Goal: Information Seeking & Learning: Learn about a topic

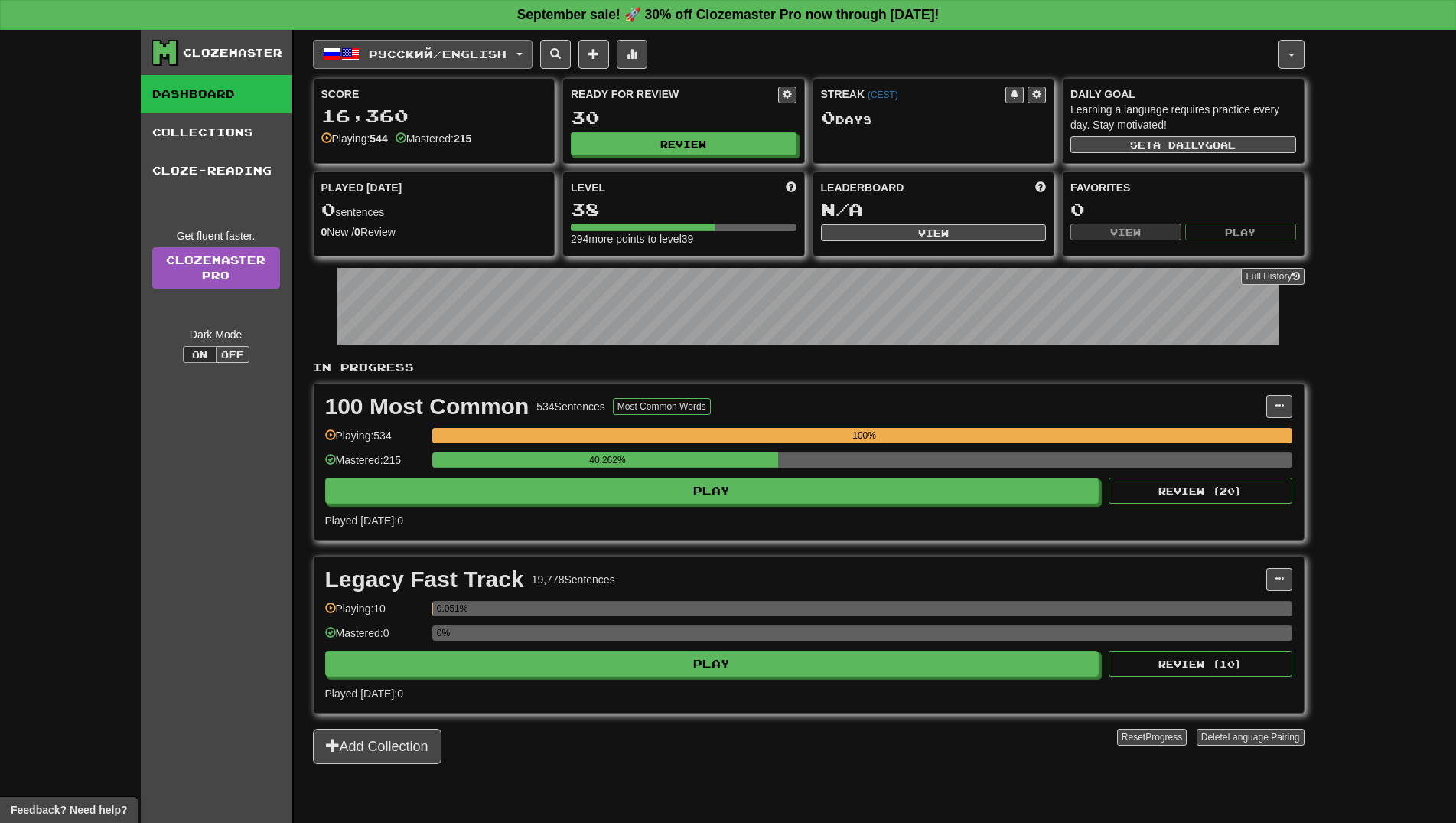
drag, startPoint x: 378, startPoint y: 60, endPoint x: 415, endPoint y: 122, distance: 72.2
click at [378, 60] on span "Русский / English" at bounding box center [437, 53] width 138 height 13
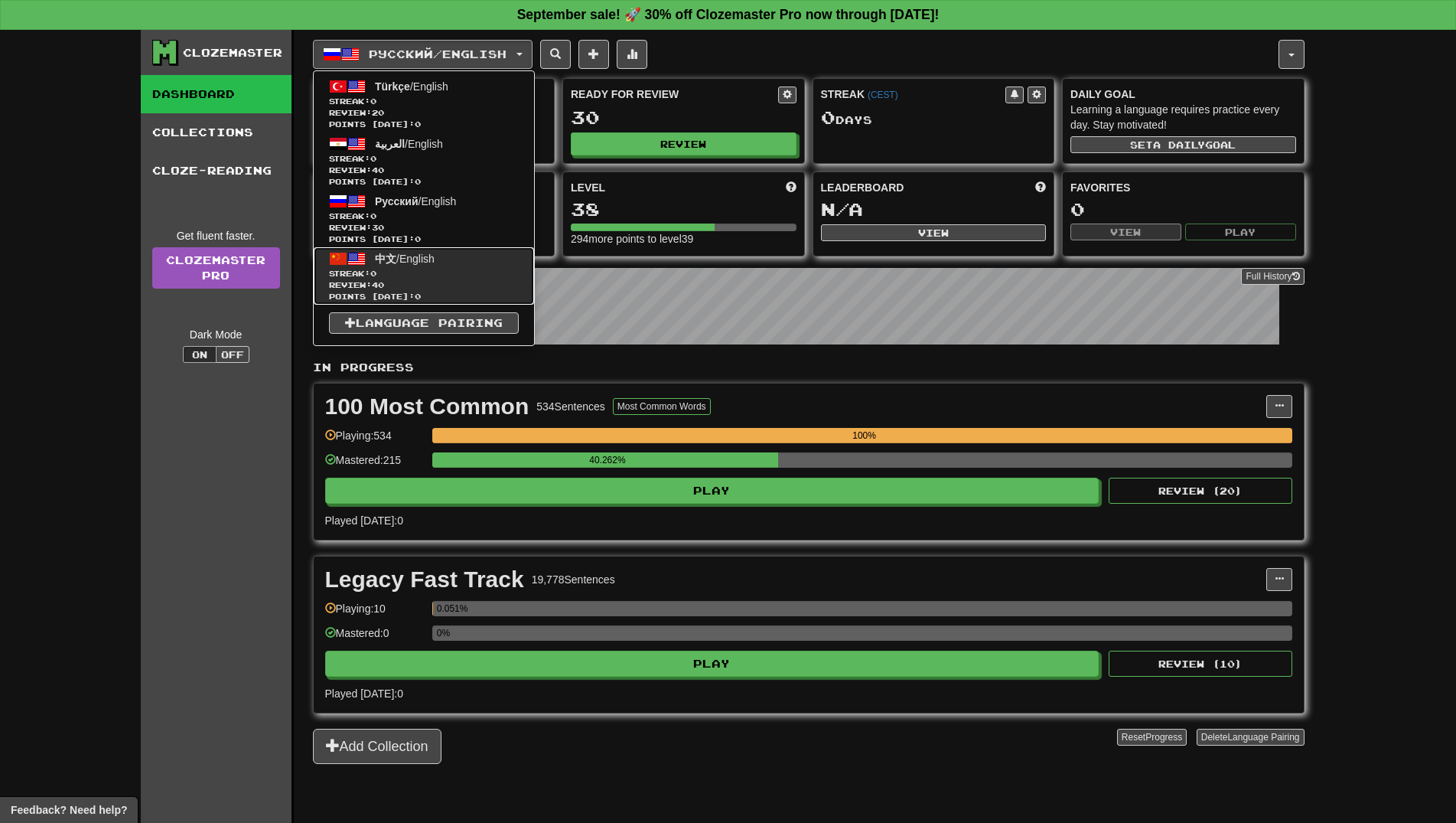
click at [419, 286] on span "Review: 40" at bounding box center [424, 285] width 190 height 12
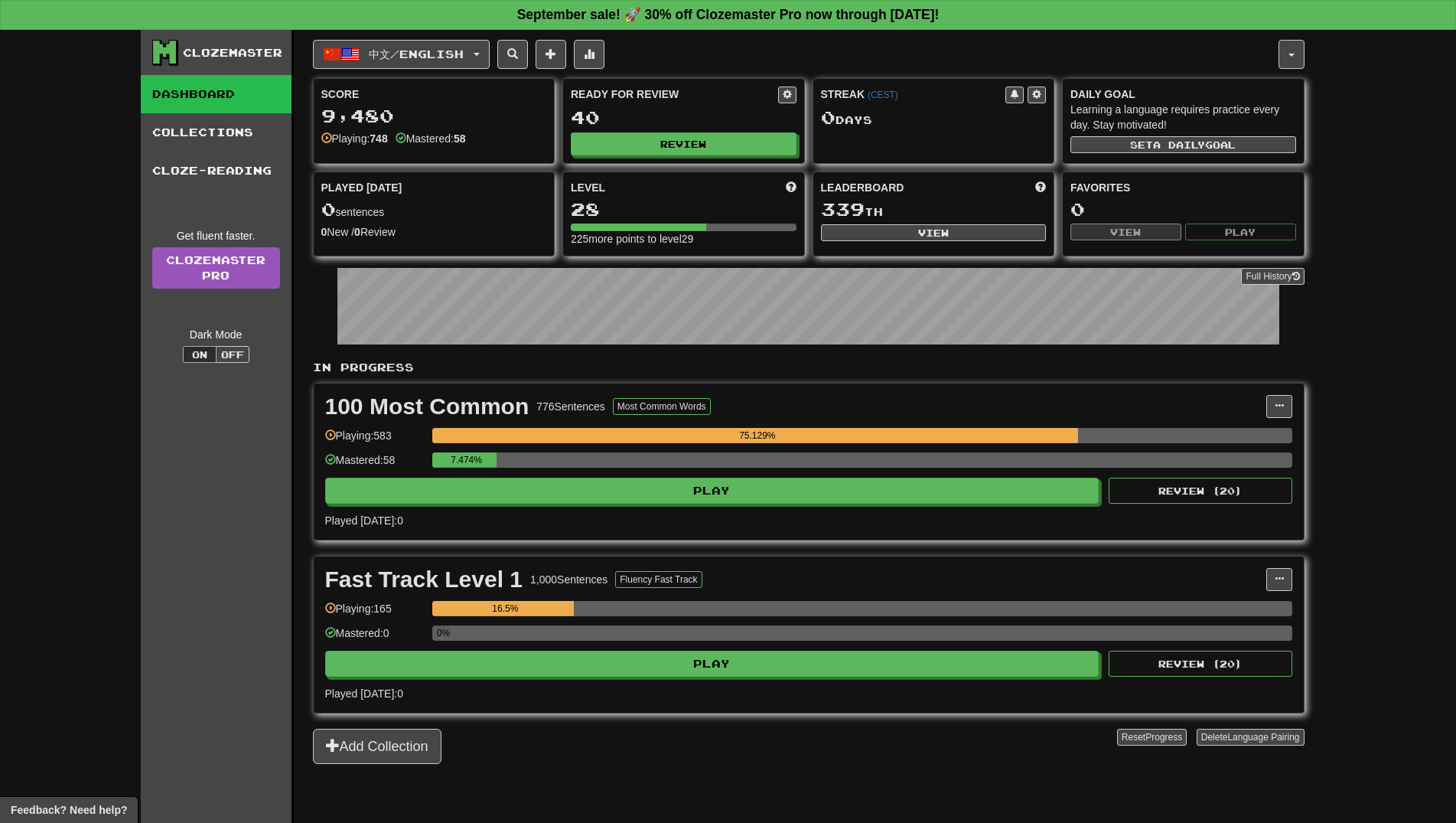
click at [732, 475] on div "7.474%" at bounding box center [862, 465] width 860 height 25
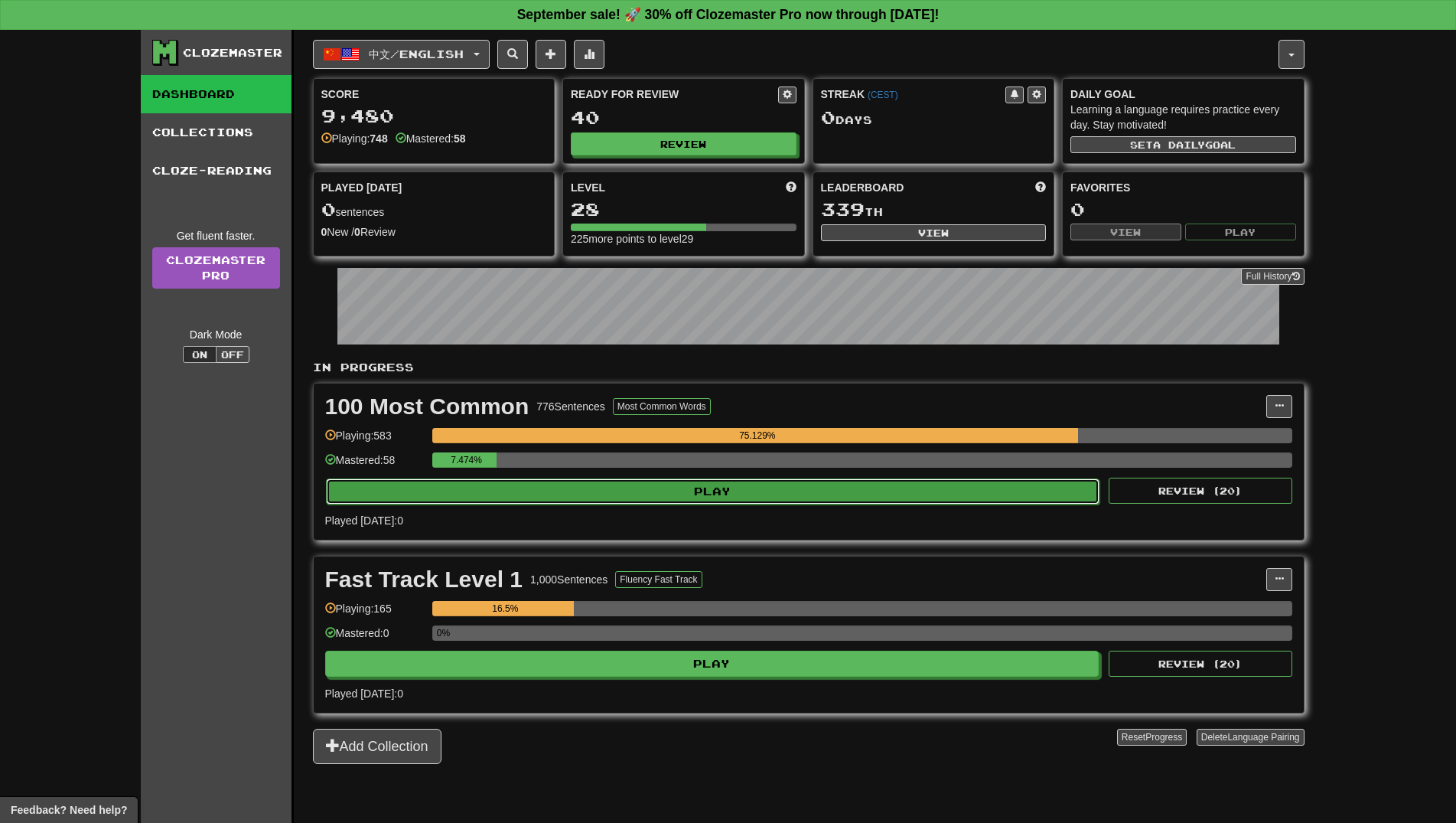
click at [741, 496] on button "Play" at bounding box center [714, 491] width 774 height 26
select select "**"
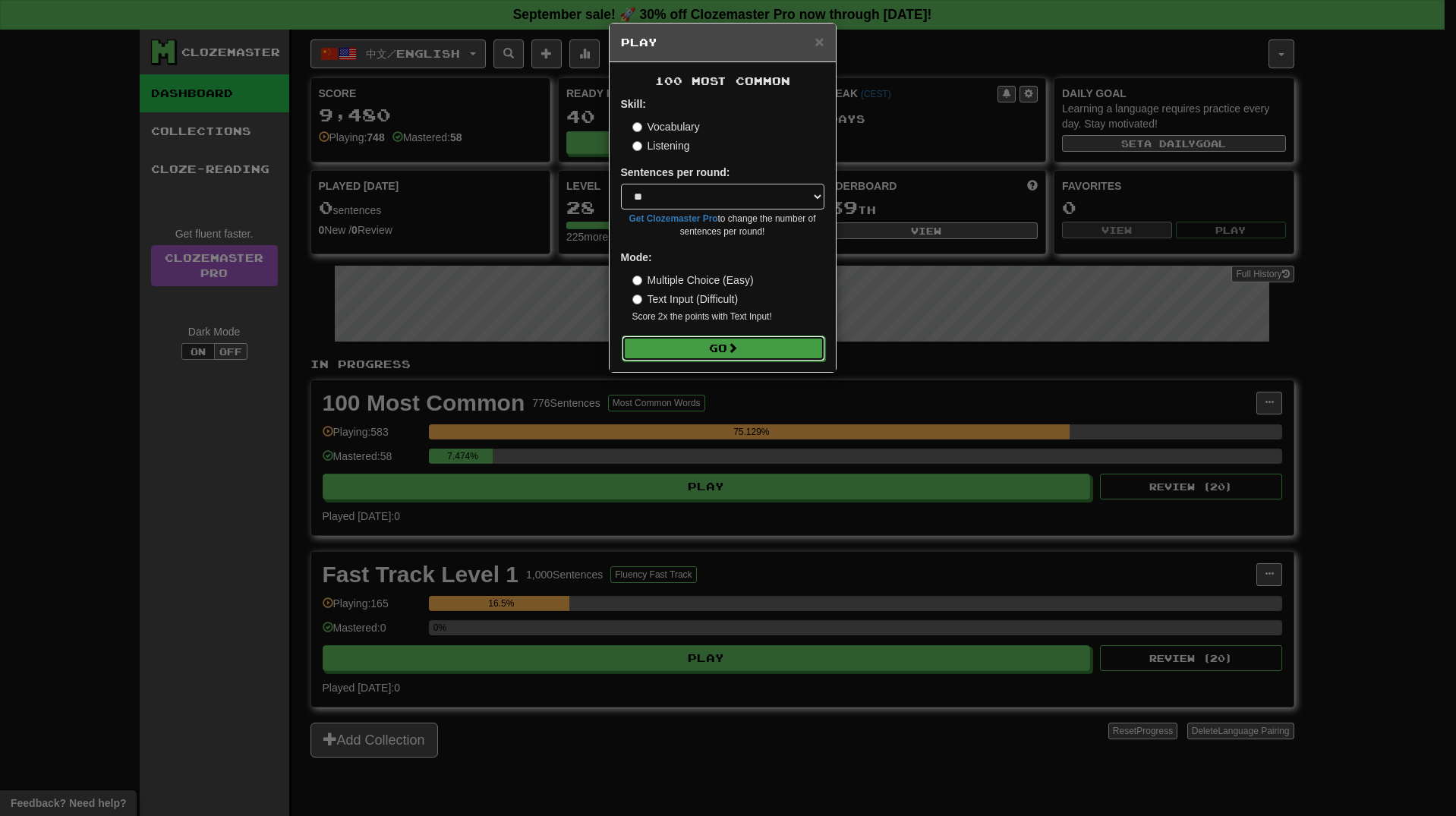
click at [743, 349] on button "Go" at bounding box center [723, 348] width 203 height 26
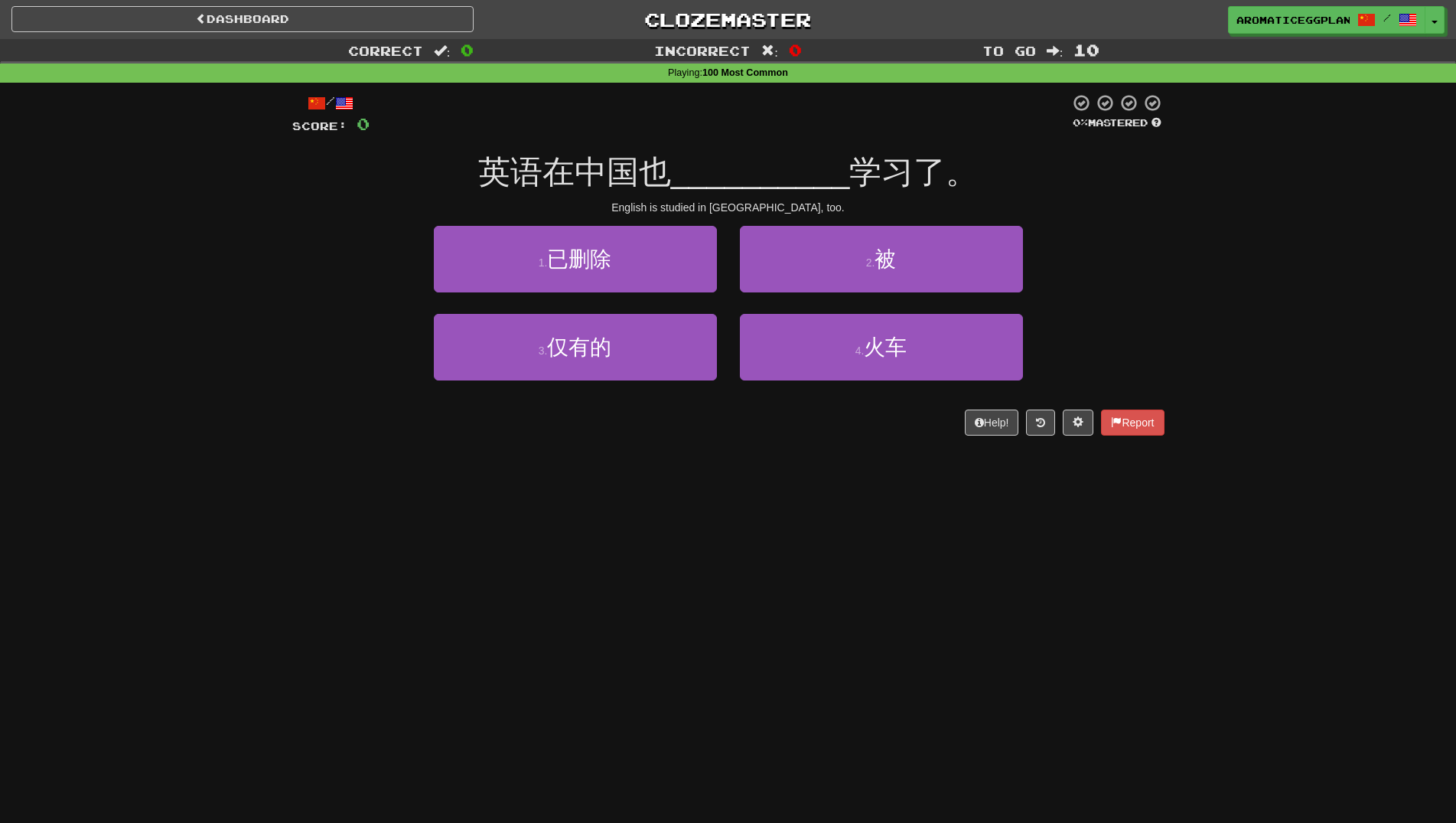
click at [852, 297] on div "2 . 被" at bounding box center [882, 270] width 306 height 88
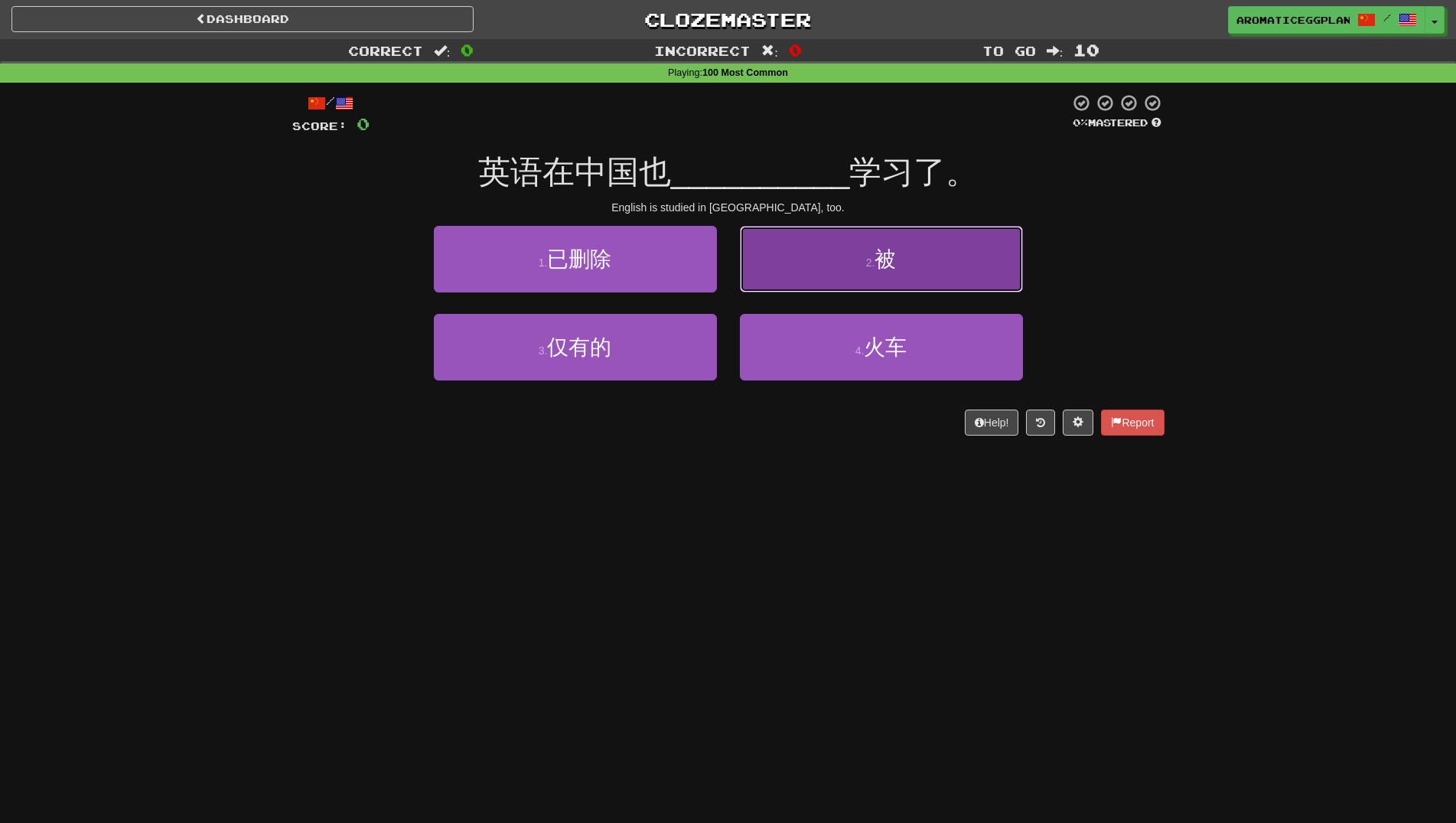
click at [863, 272] on button "2 . 被" at bounding box center [881, 259] width 283 height 67
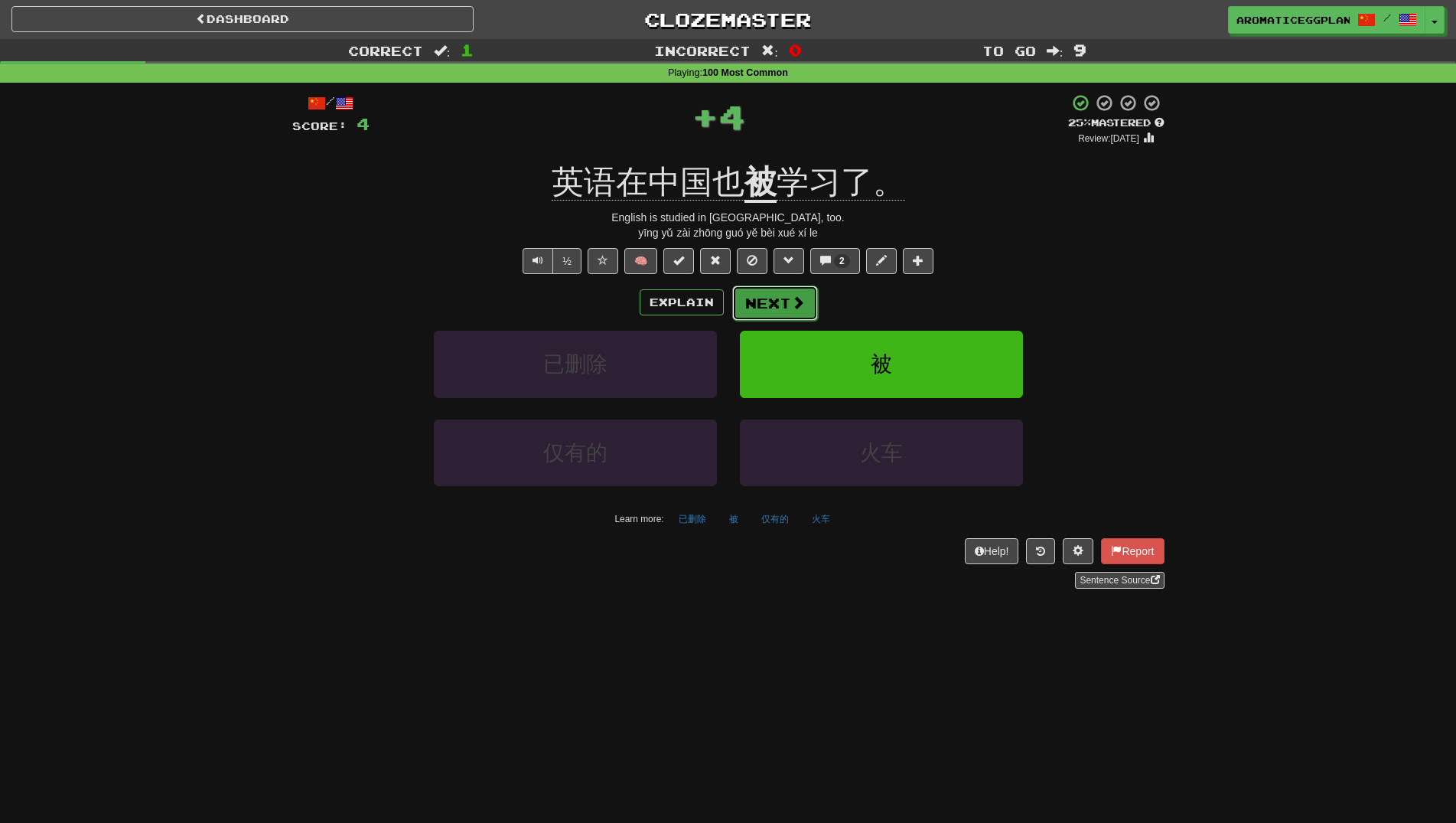
click at [766, 296] on button "Next" at bounding box center [775, 303] width 86 height 35
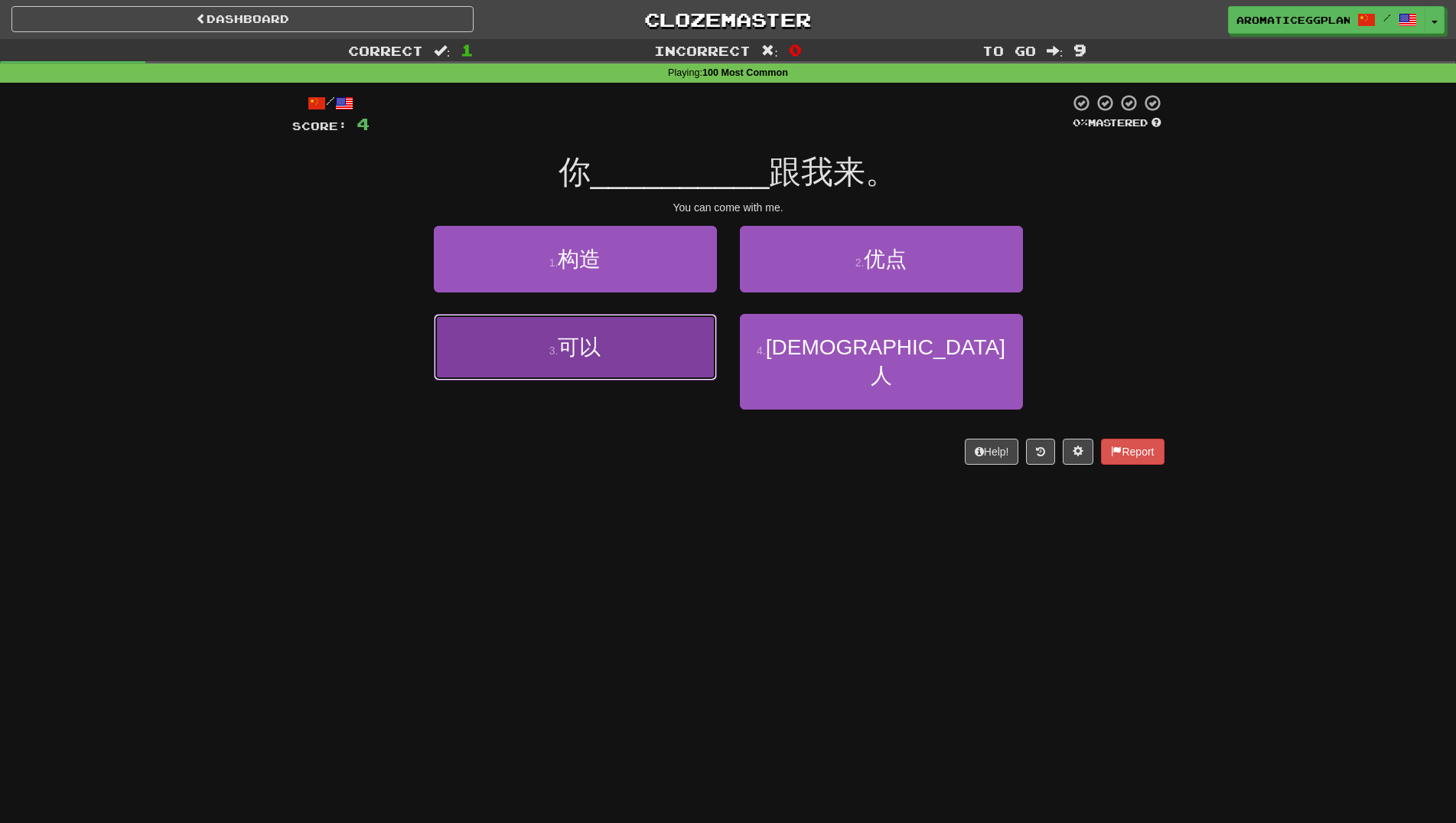
click at [622, 357] on button "3 . 可以" at bounding box center [574, 347] width 283 height 67
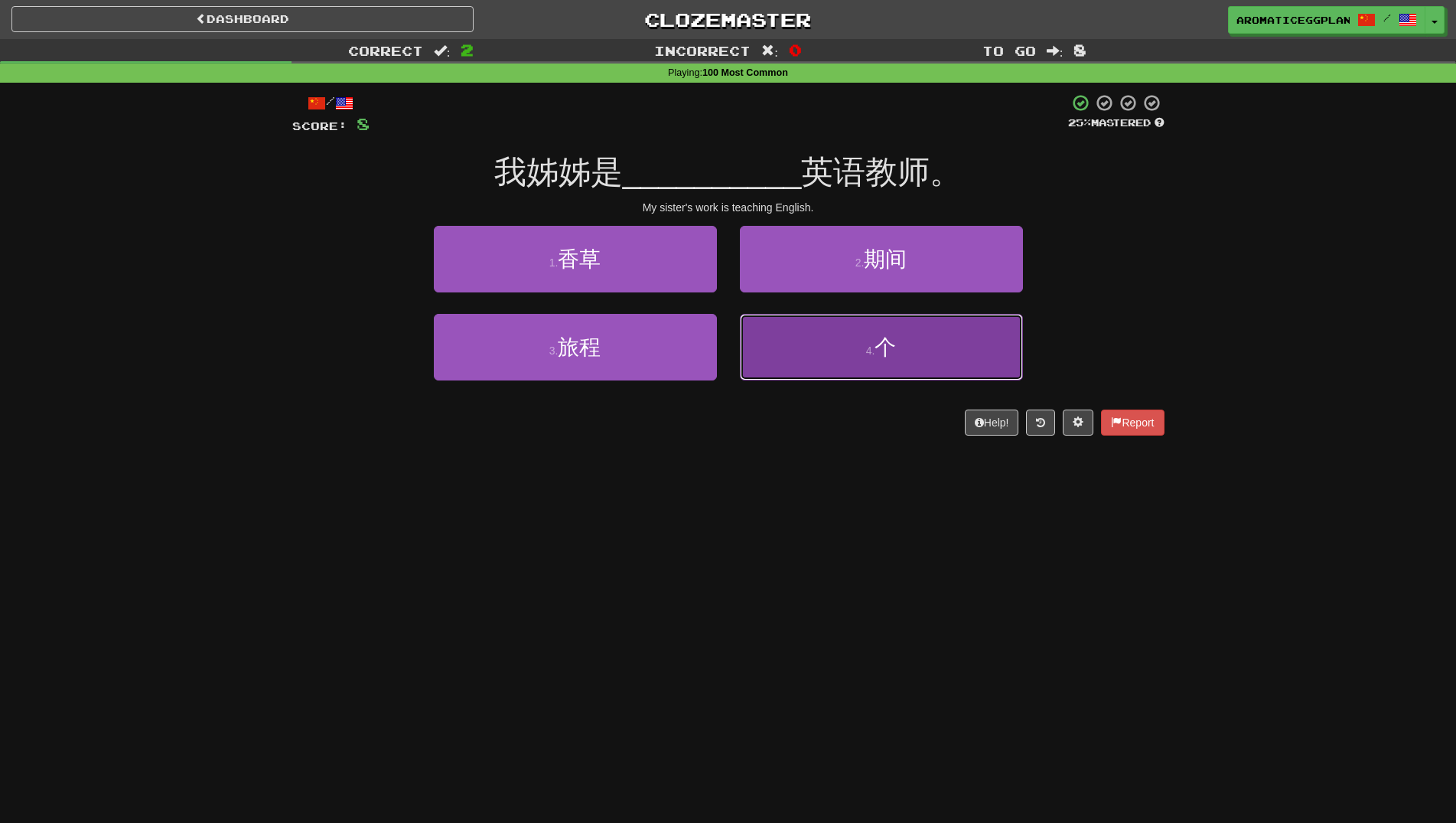
click at [889, 355] on span "个" at bounding box center [885, 347] width 21 height 24
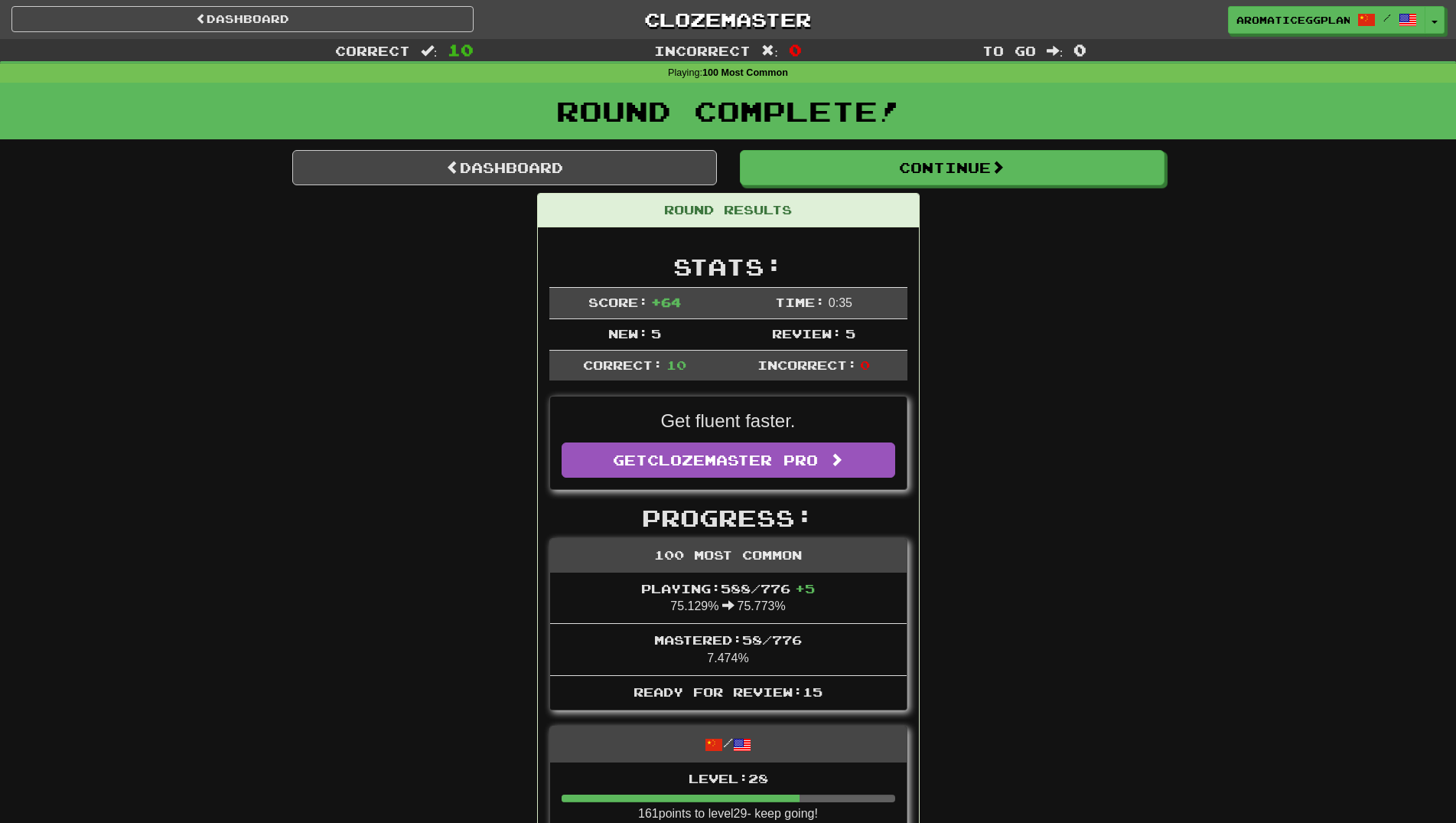
click at [356, 18] on link "Dashboard" at bounding box center [242, 18] width 462 height 26
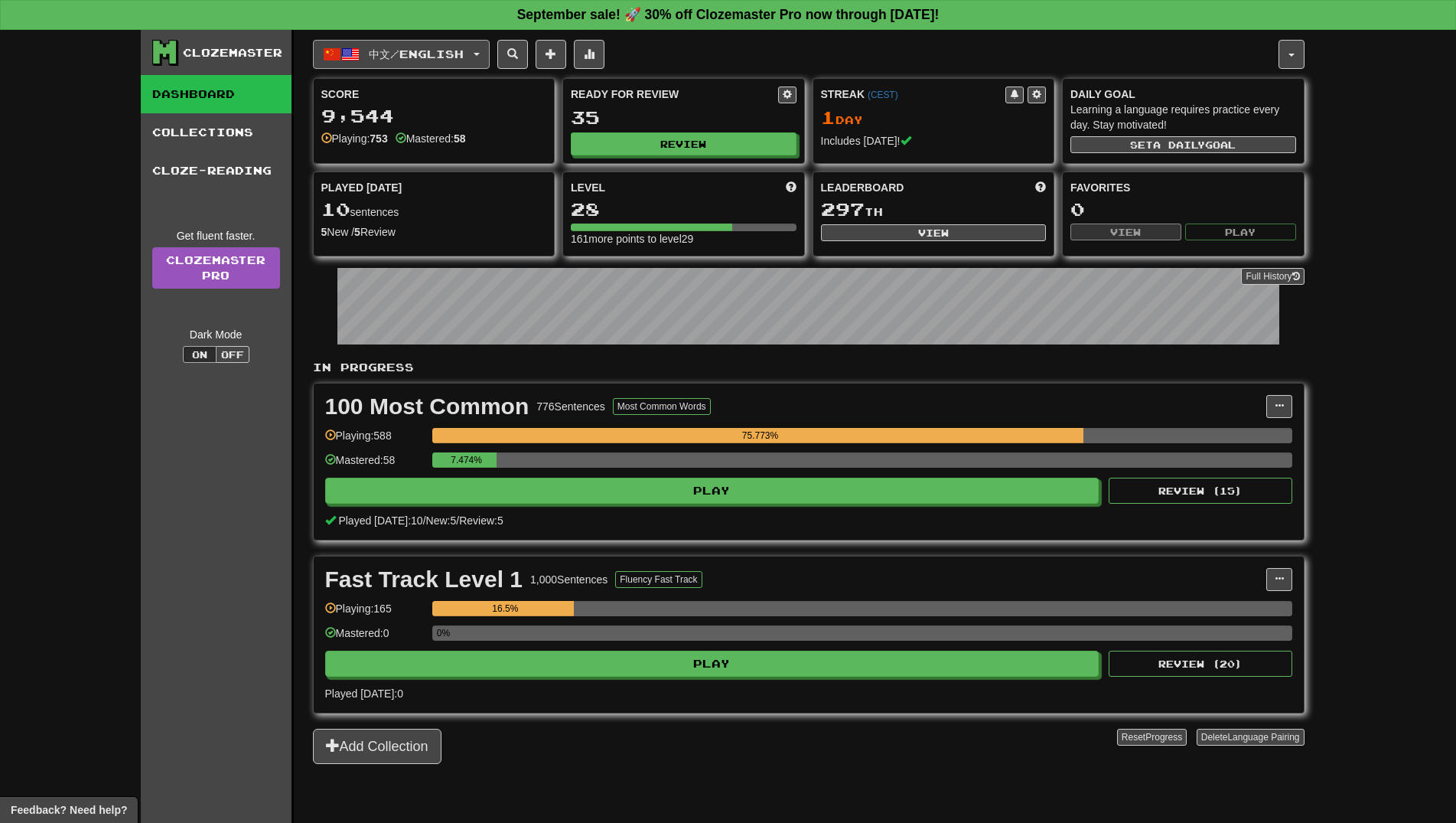
click at [412, 50] on span "中文 / English" at bounding box center [416, 53] width 95 height 13
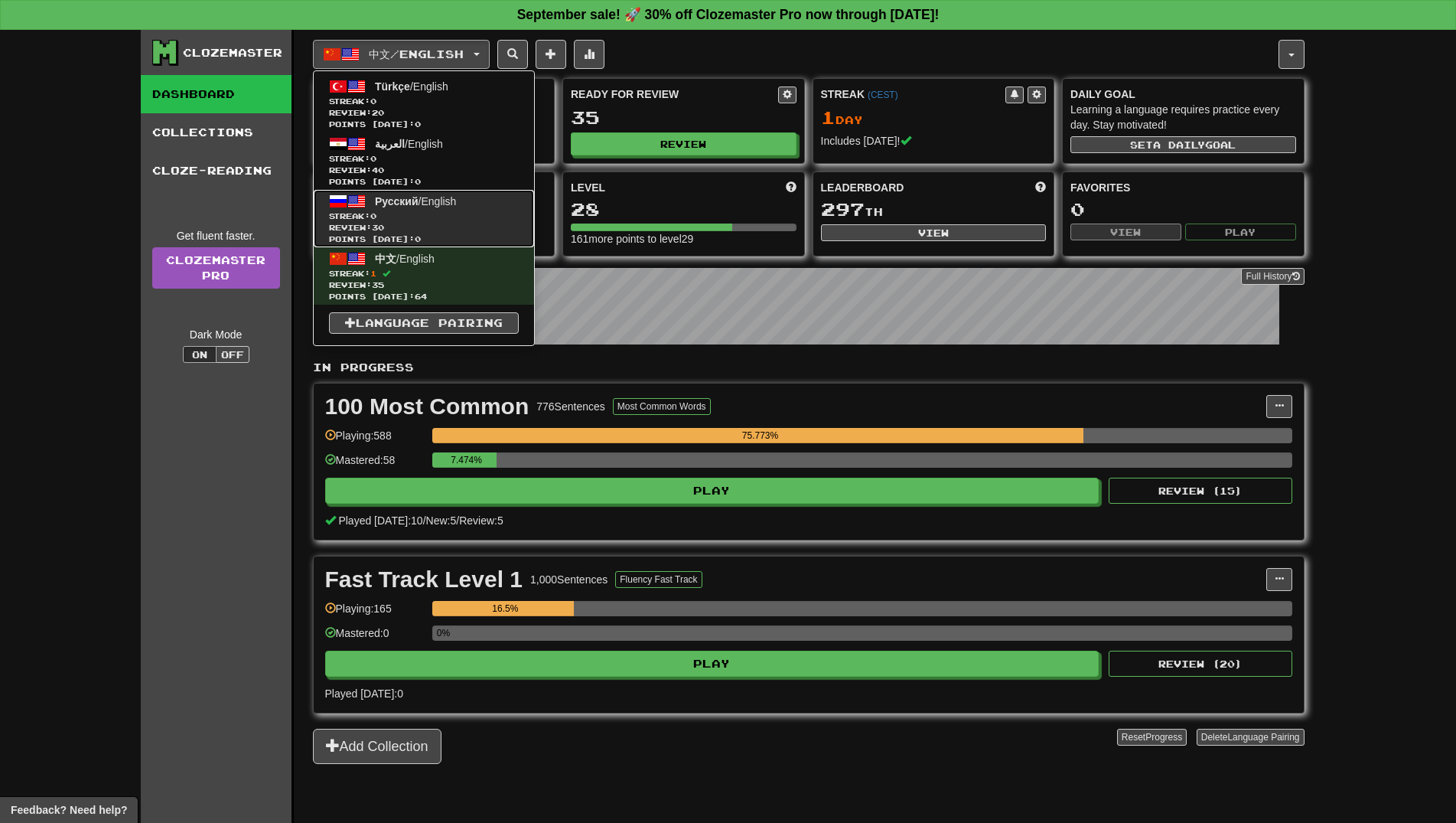
click at [434, 208] on link "Русский / English Streak: 0 Review: 30 Points today: 0" at bounding box center [424, 218] width 220 height 57
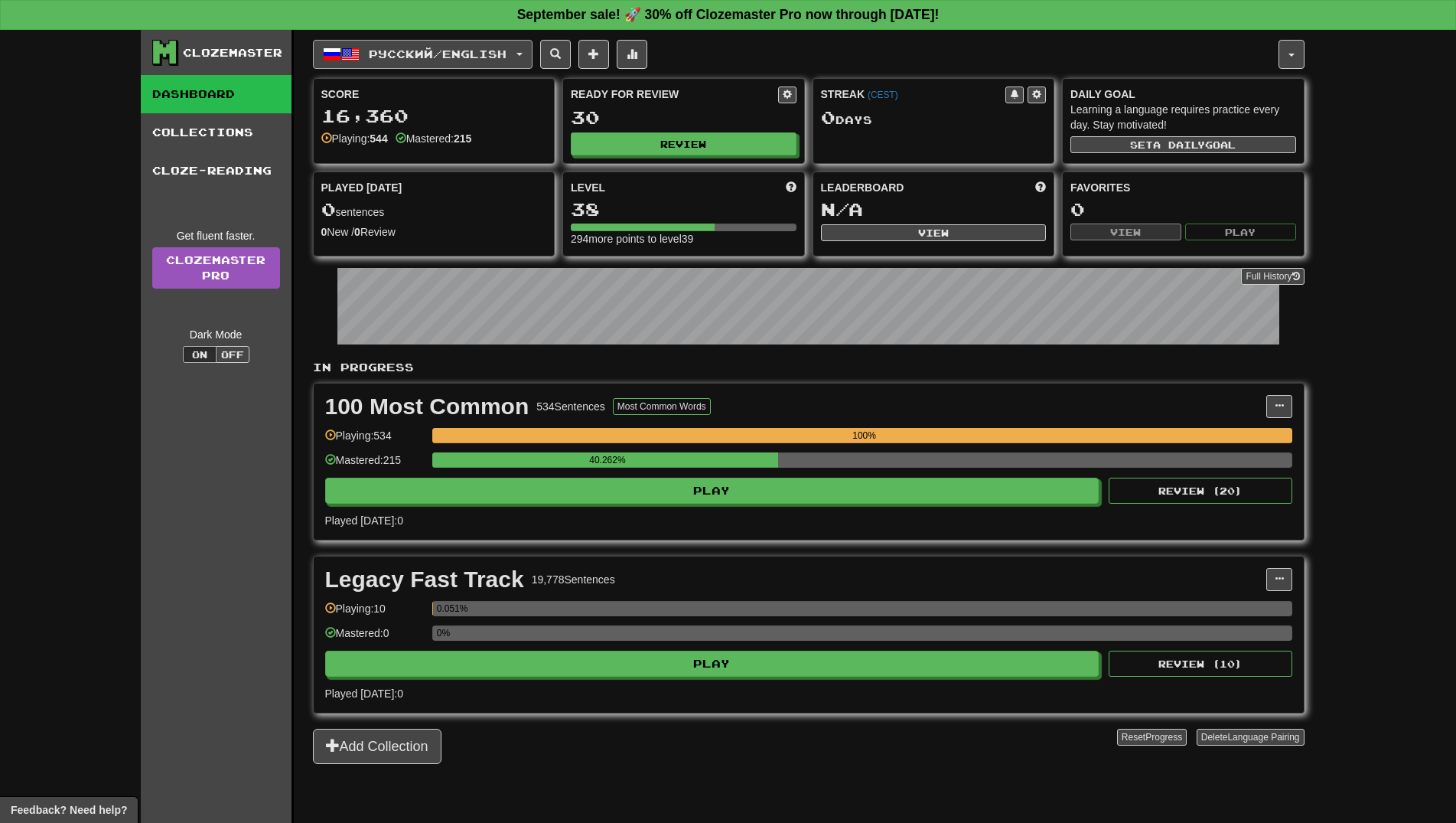
click at [462, 58] on span "Русский / English" at bounding box center [437, 53] width 138 height 13
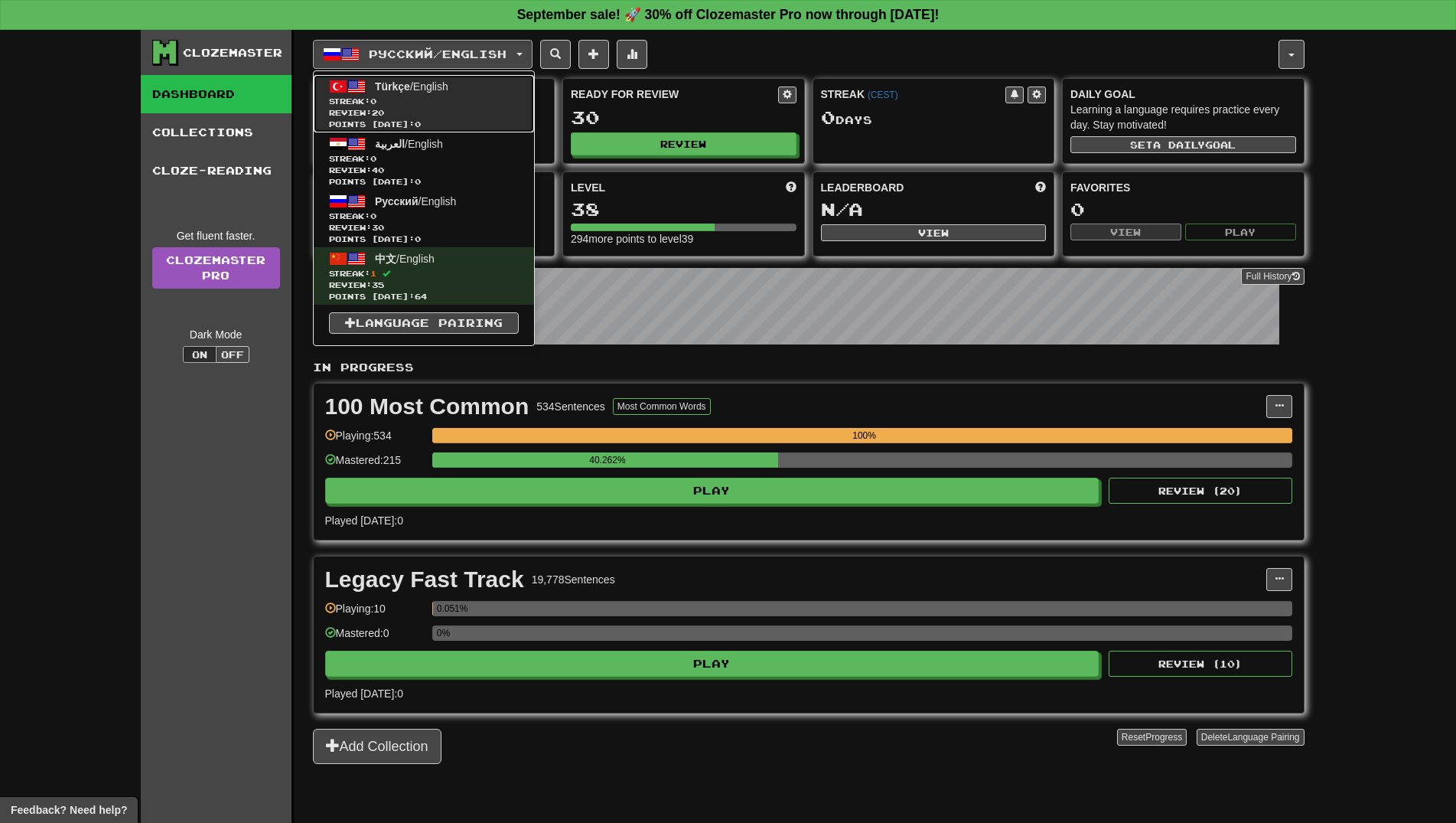
click at [437, 99] on span "Streak: 0" at bounding box center [424, 101] width 190 height 12
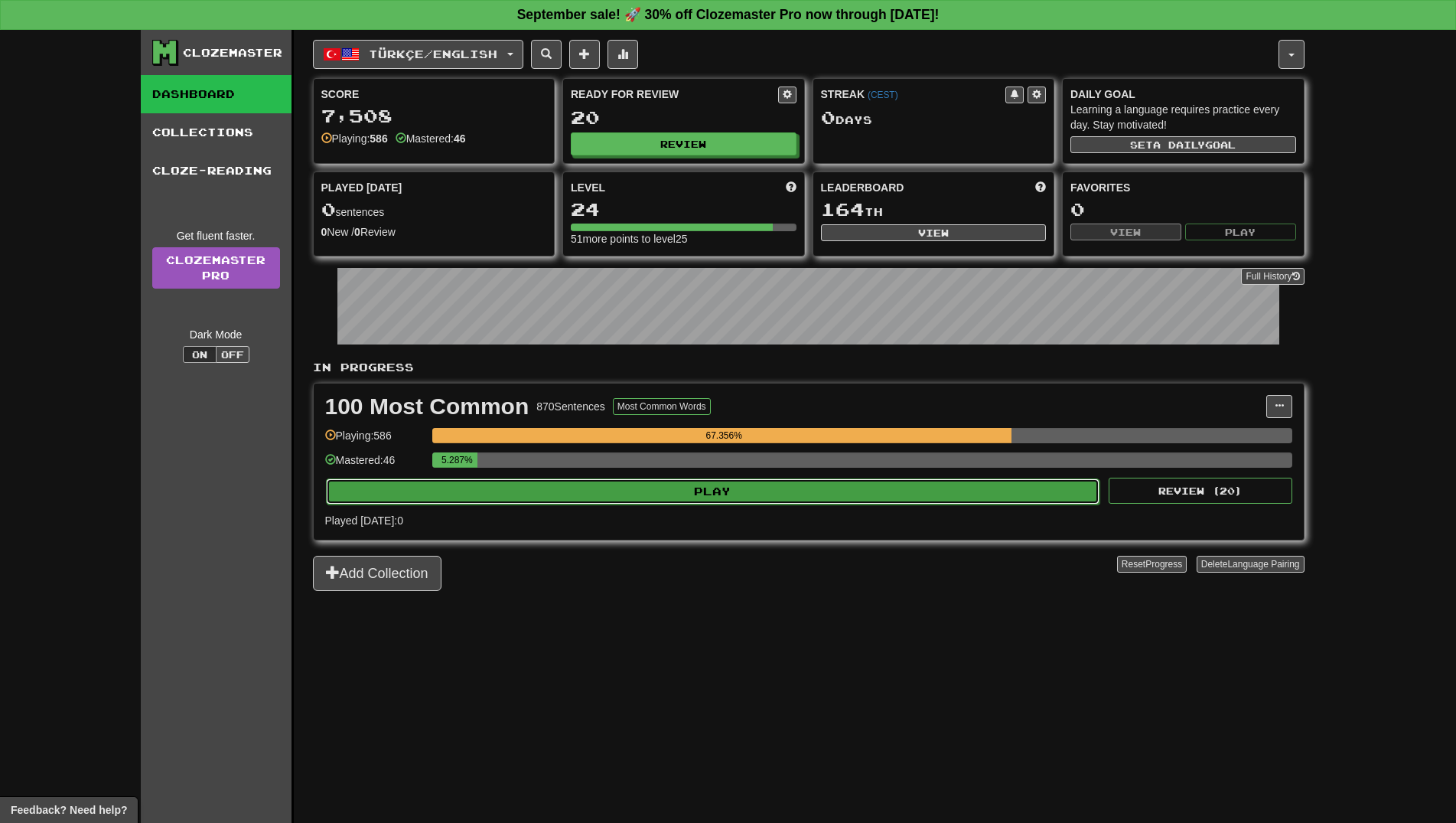
click at [811, 500] on button "Play" at bounding box center [714, 491] width 774 height 26
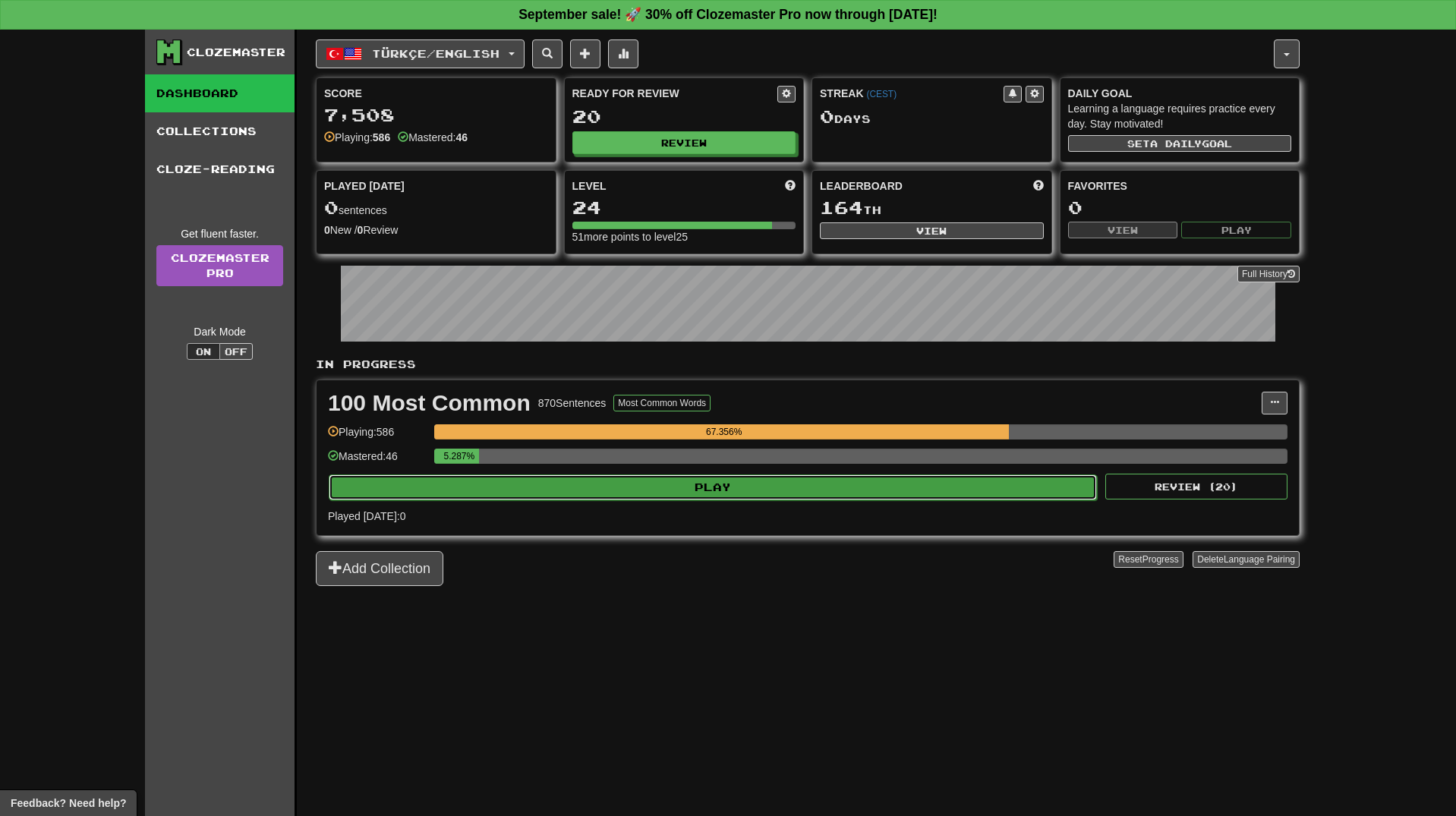
select select "**"
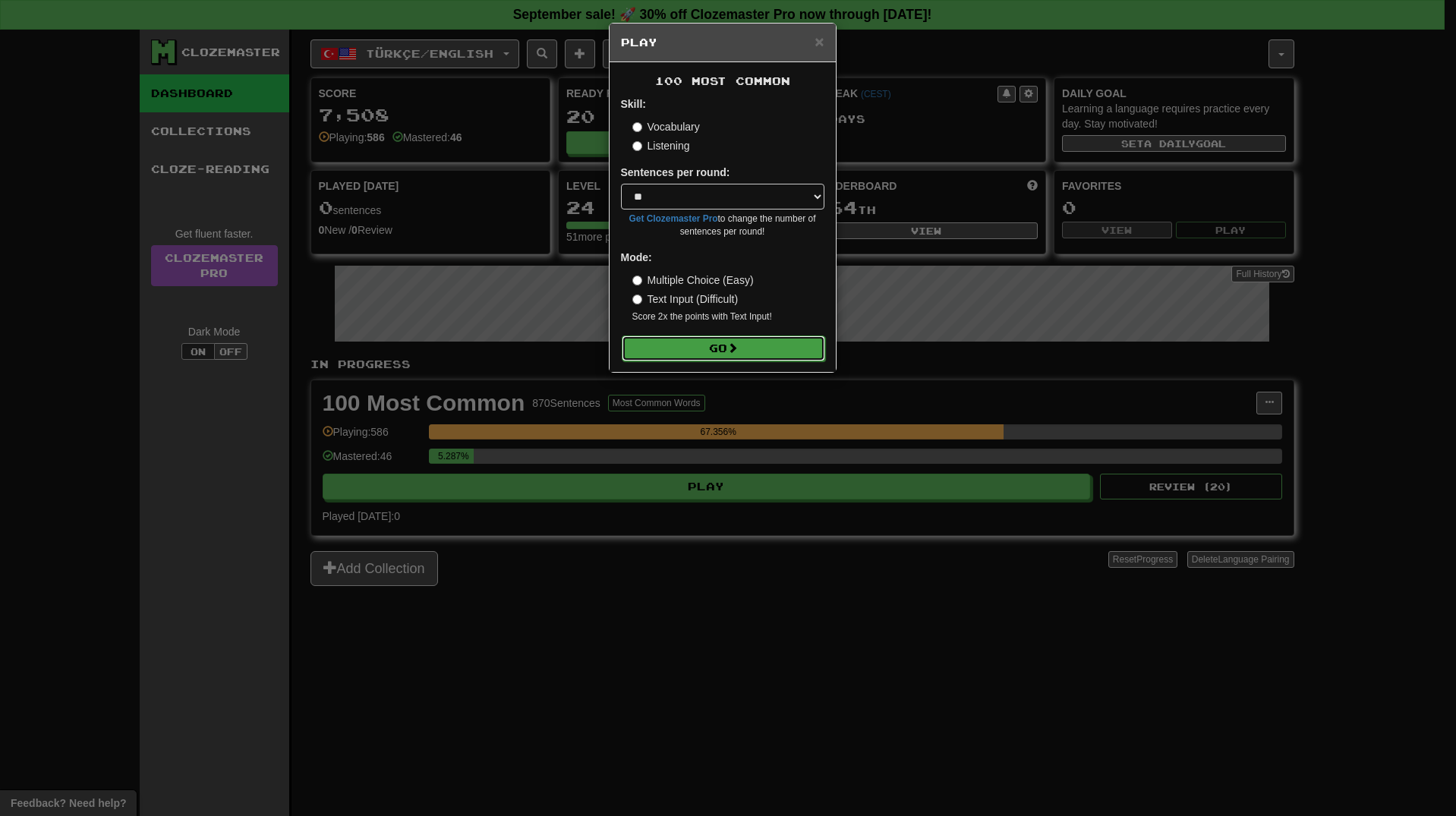
click at [719, 355] on button "Go" at bounding box center [723, 348] width 203 height 26
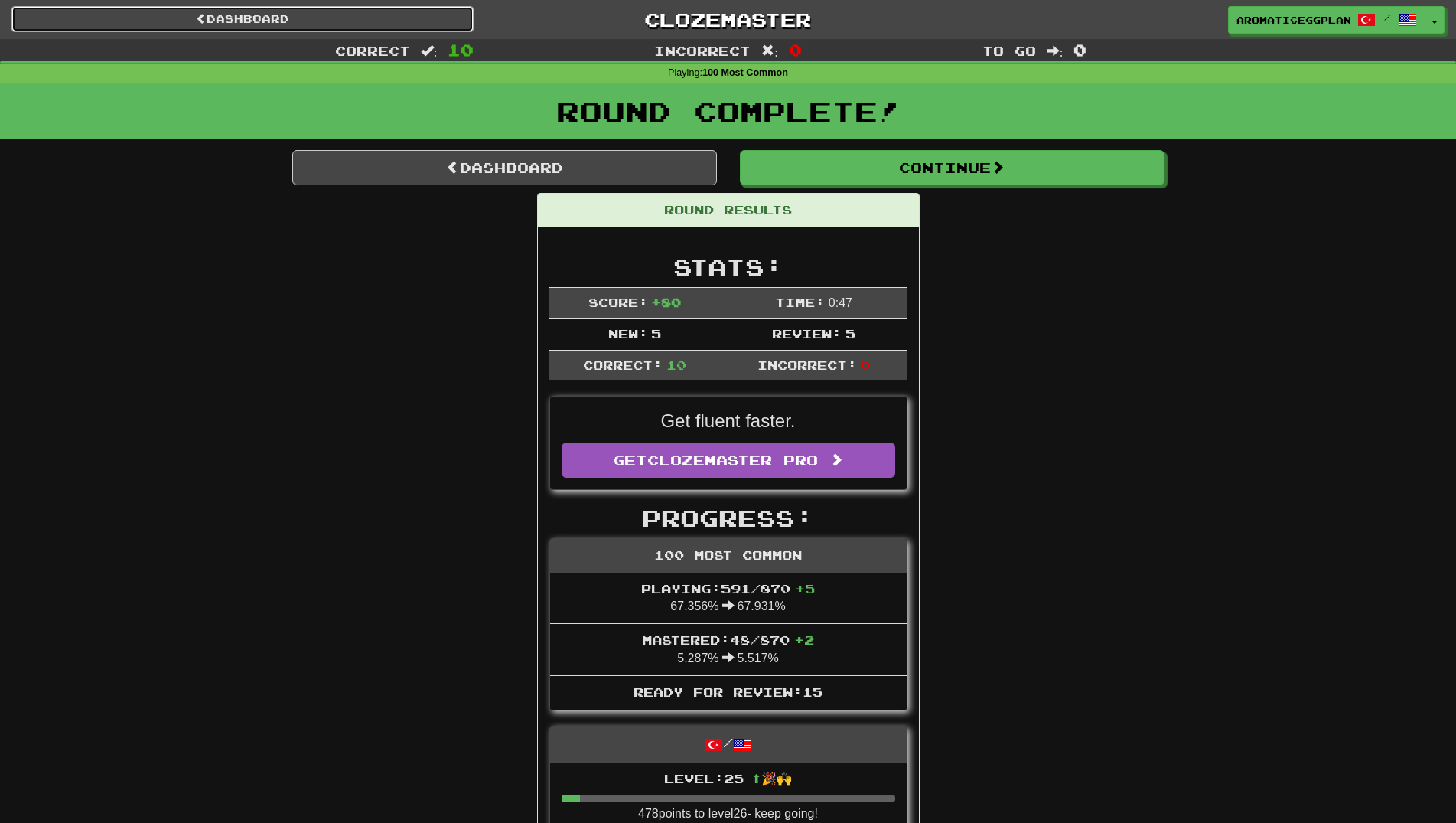
click at [308, 18] on link "Dashboard" at bounding box center [242, 18] width 462 height 26
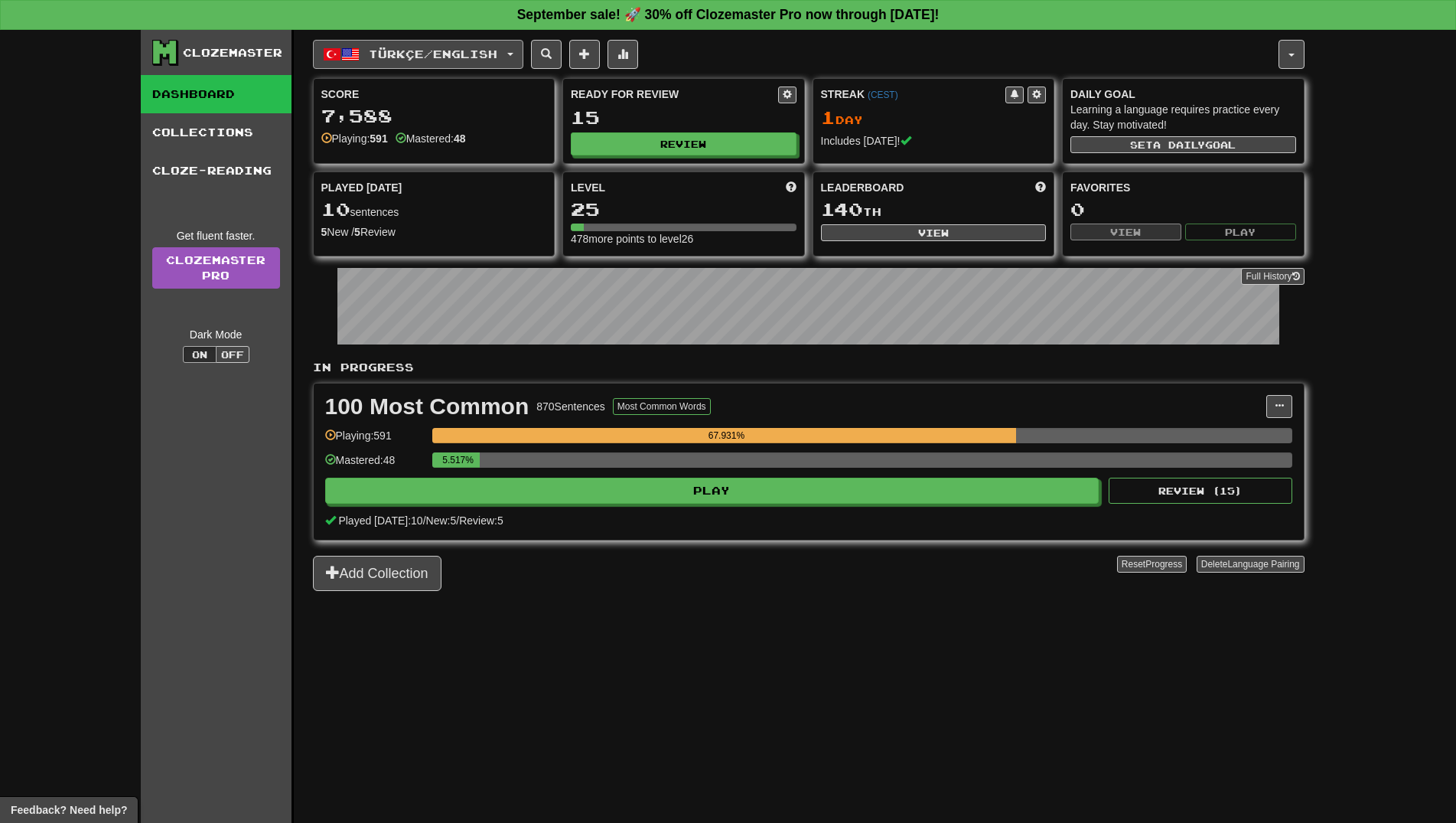
click at [487, 44] on button "Türkçe / English" at bounding box center [418, 54] width 210 height 29
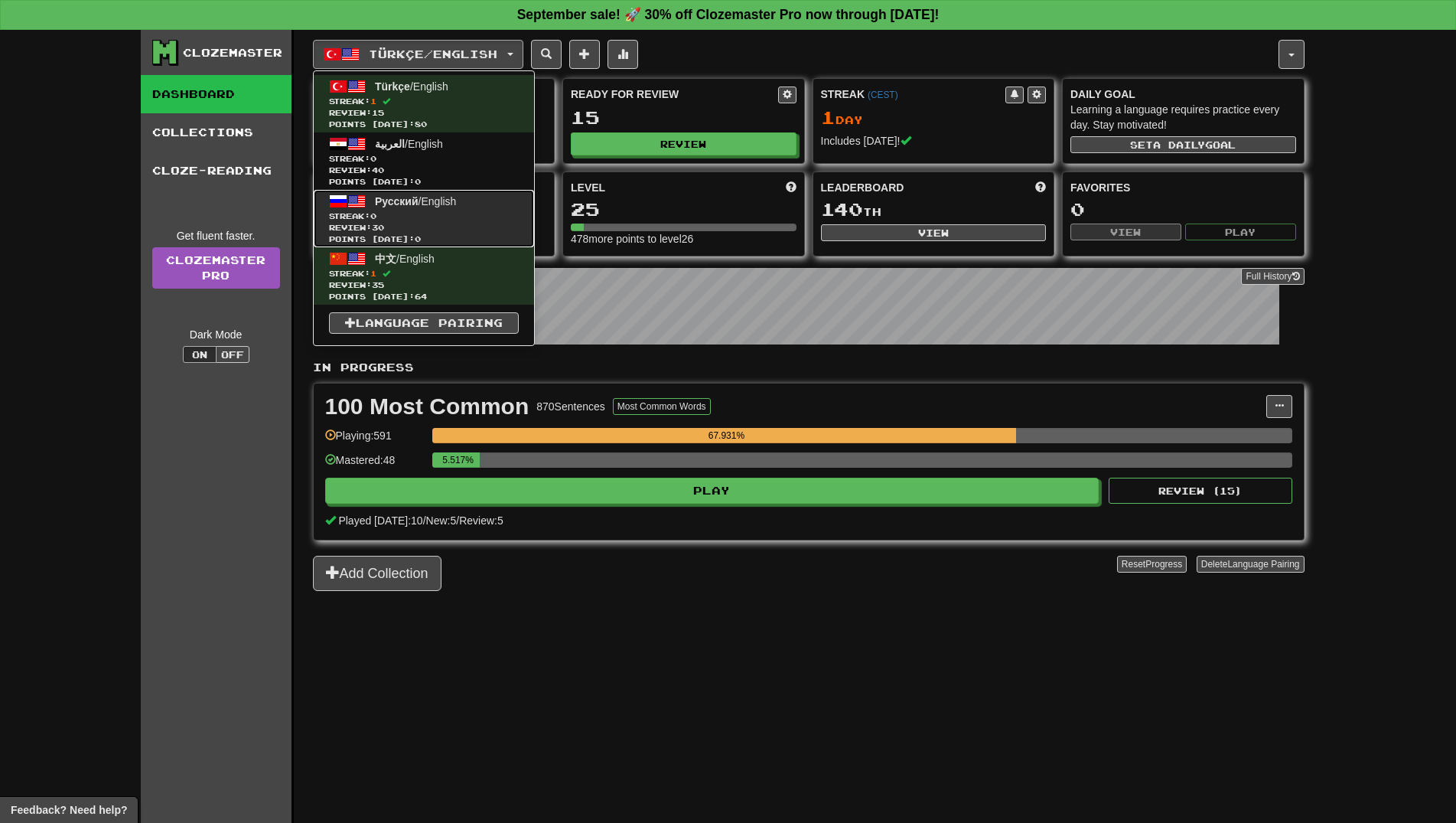
click at [467, 214] on span "Streak: 0" at bounding box center [424, 216] width 190 height 12
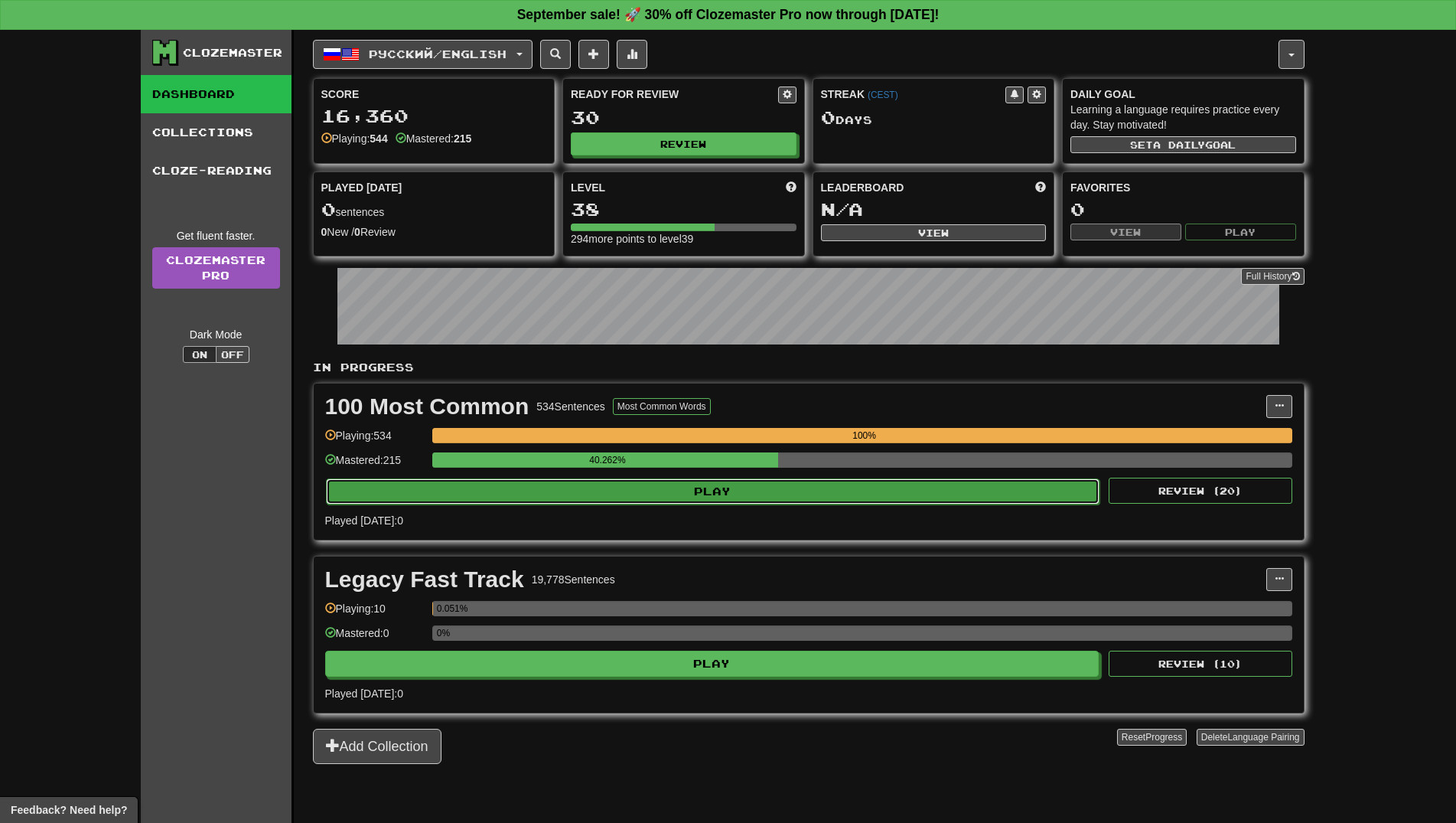
click at [685, 482] on button "Play" at bounding box center [714, 491] width 774 height 26
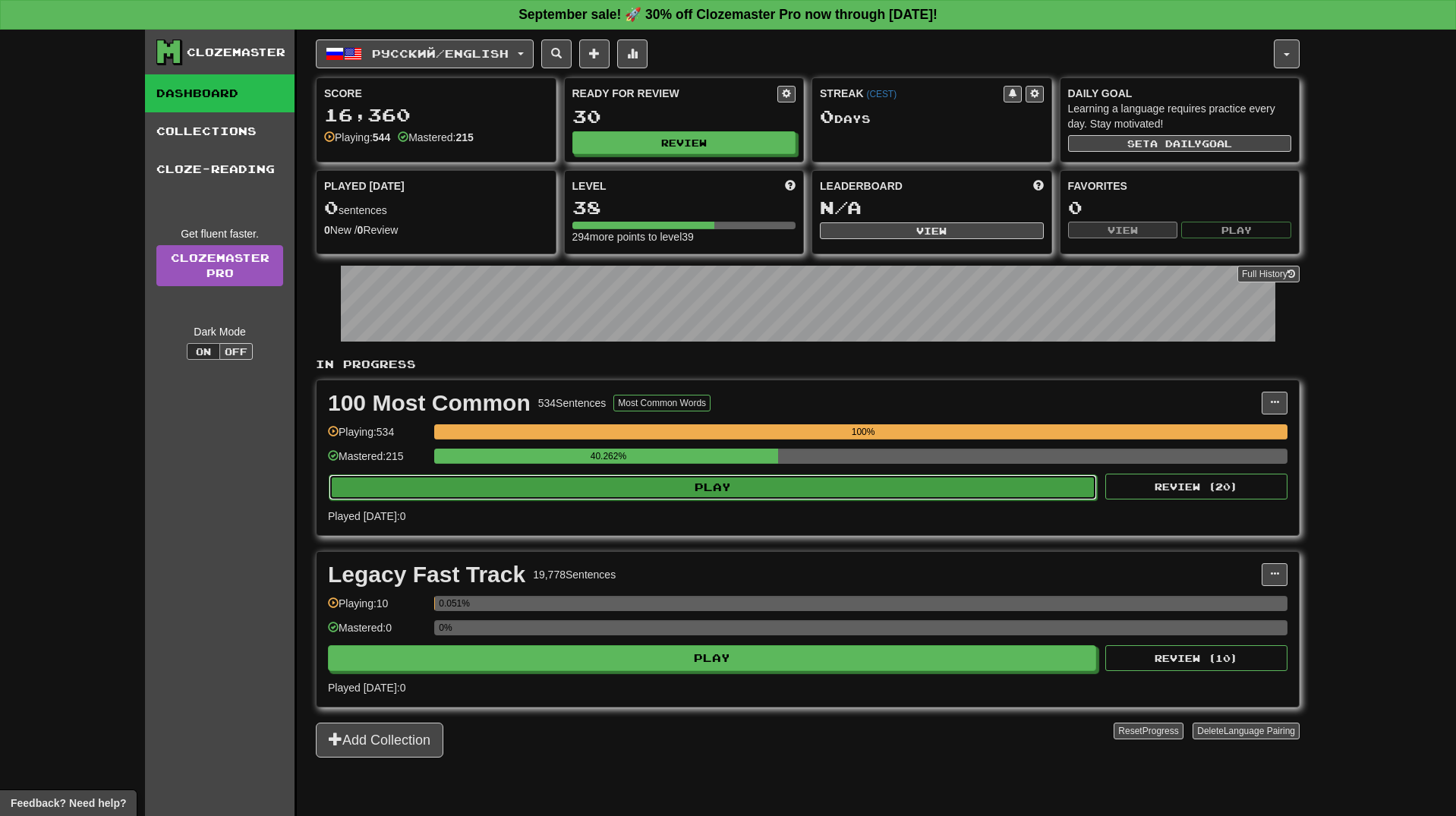
select select "**"
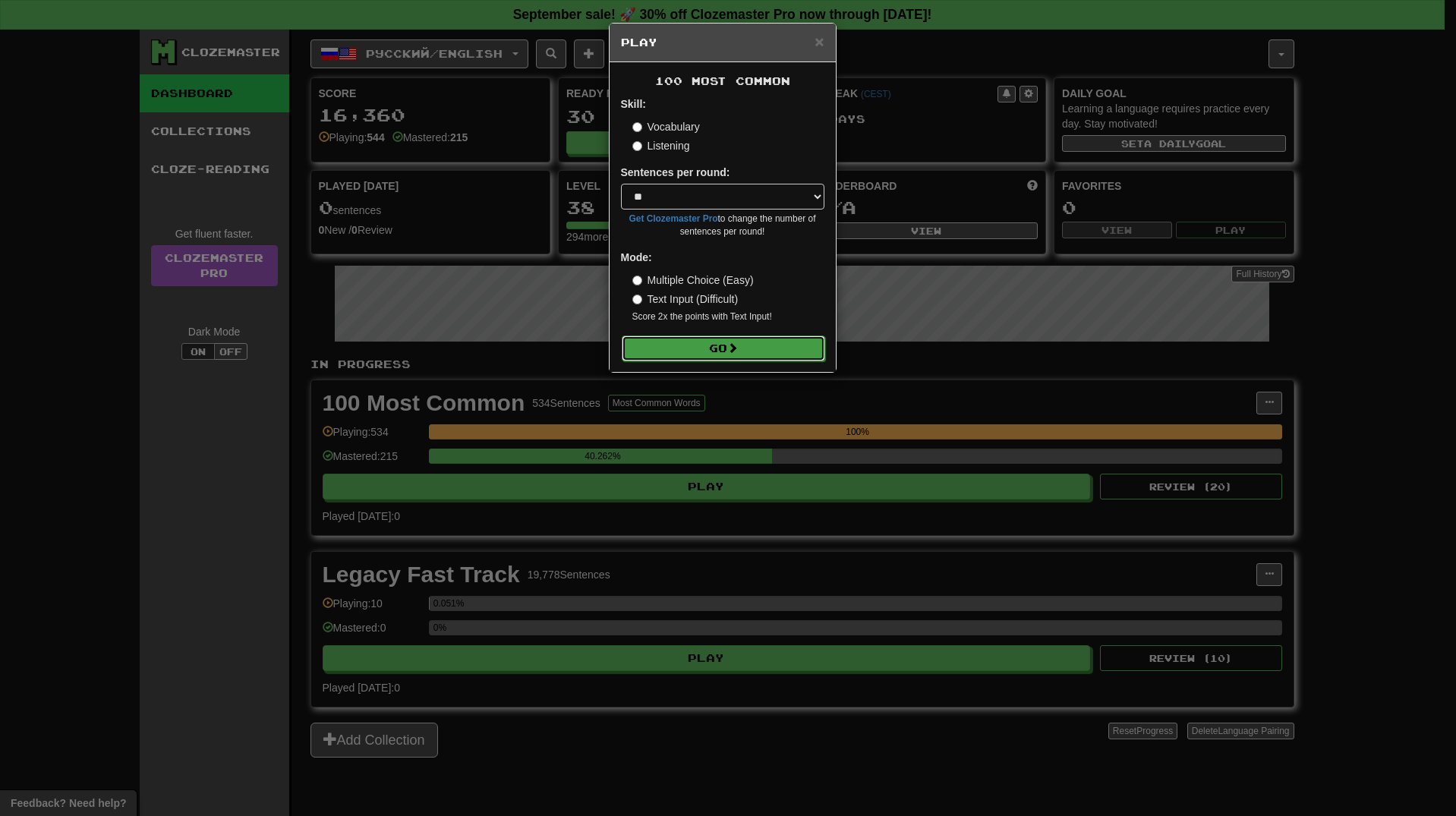
click at [741, 355] on button "Go" at bounding box center [723, 348] width 203 height 26
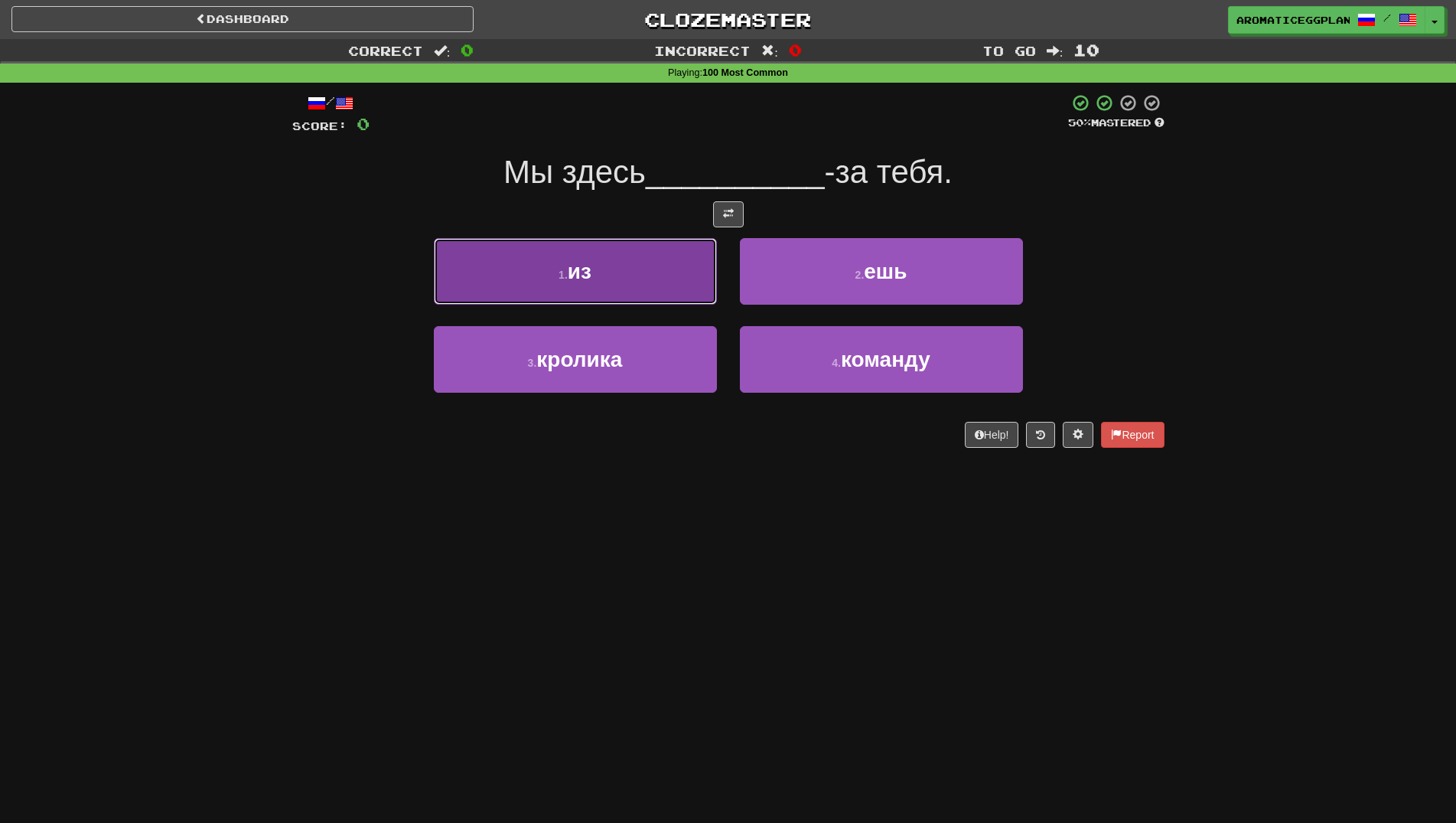
click at [695, 271] on button "1 . из" at bounding box center [574, 271] width 283 height 67
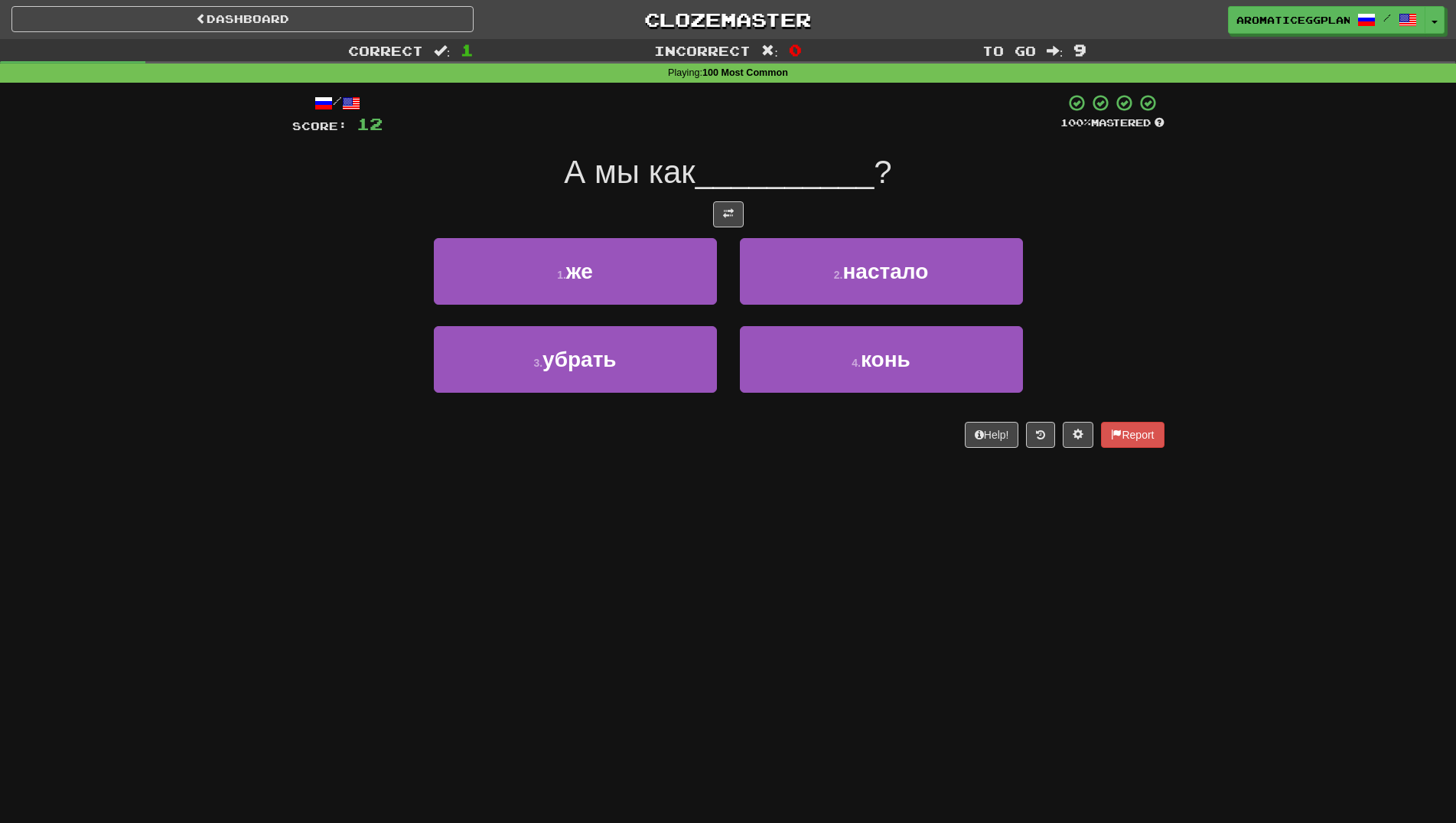
click at [622, 304] on div "1 . же" at bounding box center [575, 282] width 306 height 88
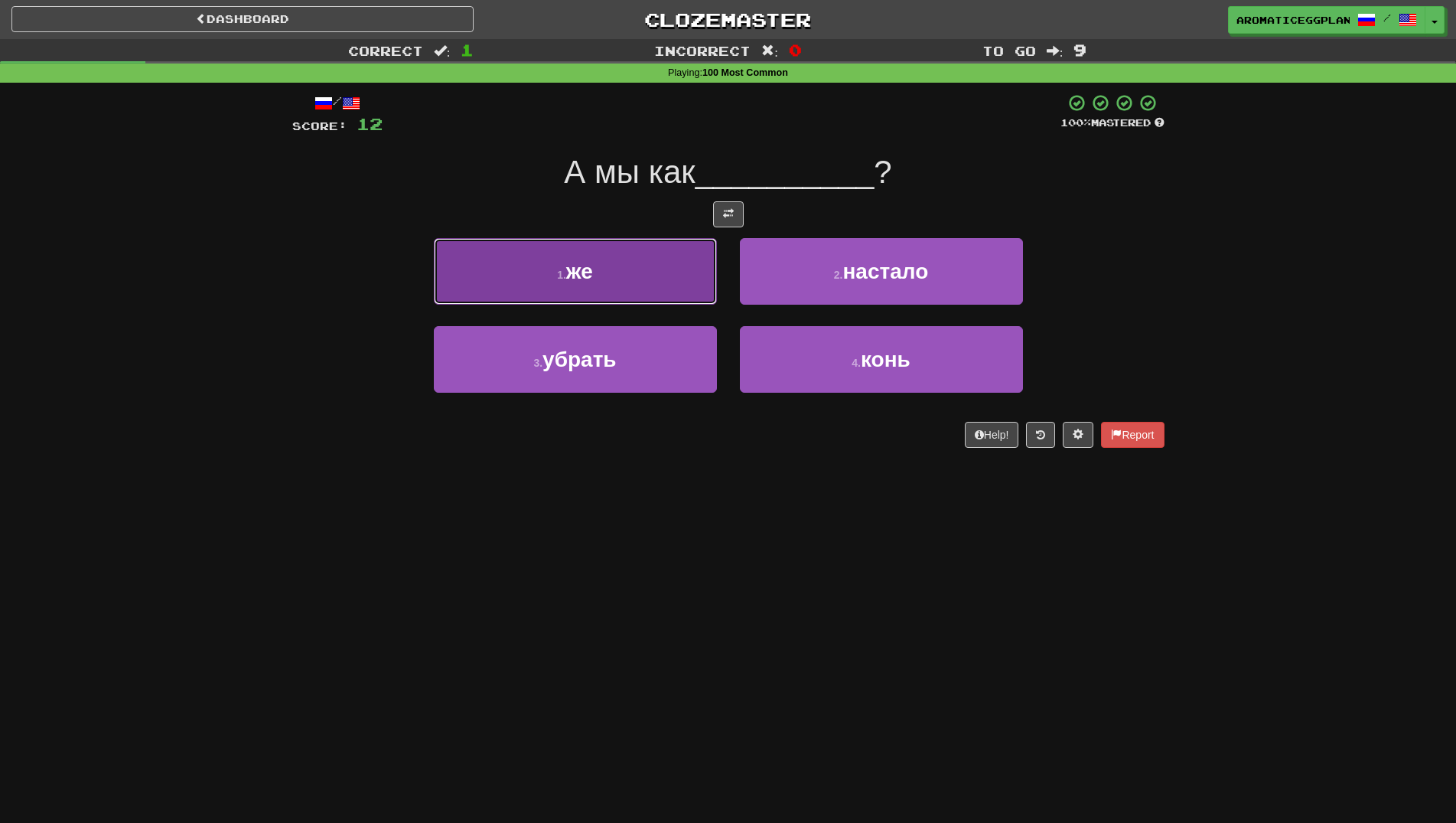
click at [623, 299] on button "1 . же" at bounding box center [574, 271] width 283 height 67
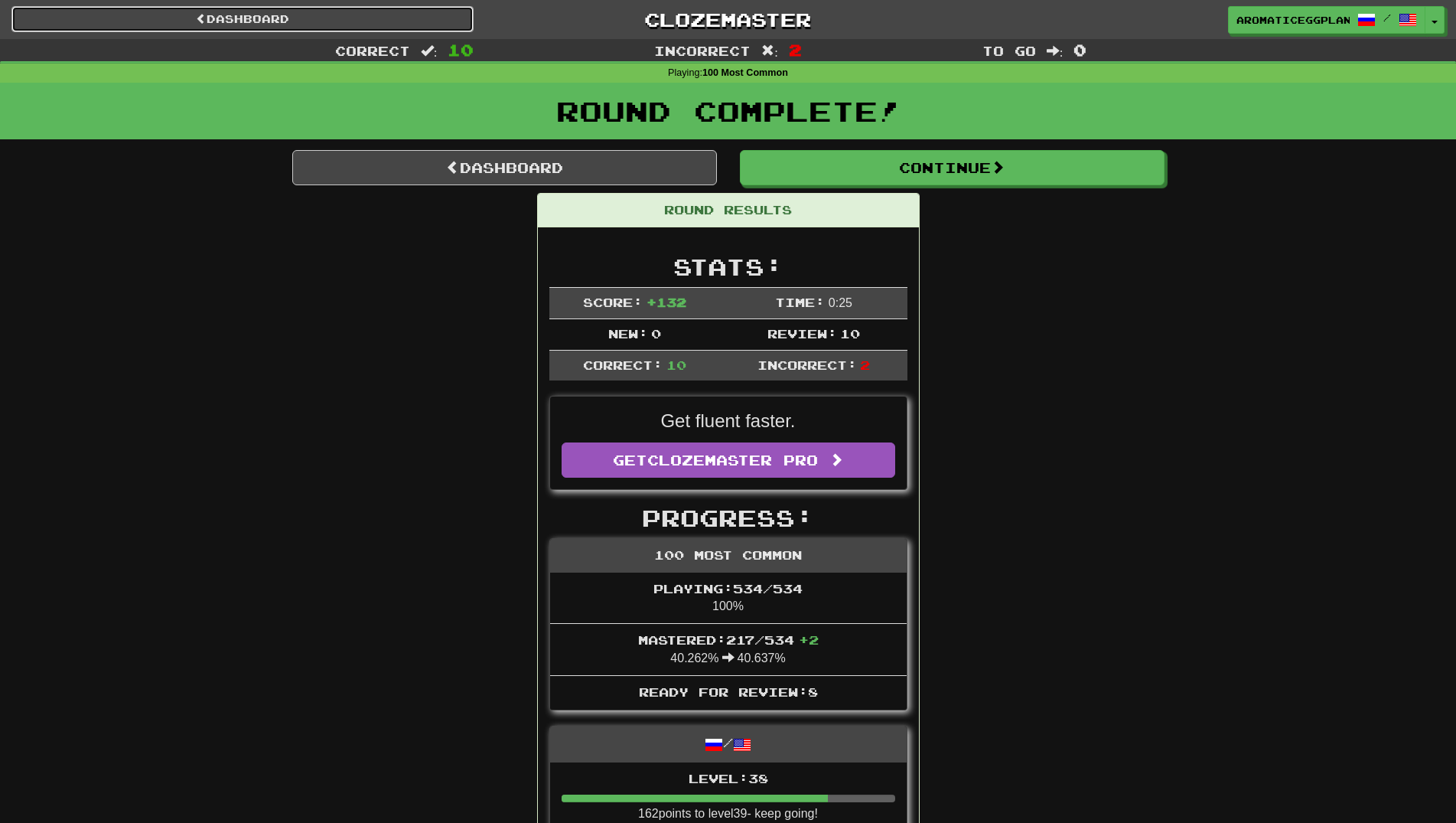
click at [346, 29] on link "Dashboard" at bounding box center [242, 18] width 462 height 26
